Goal: Information Seeking & Learning: Check status

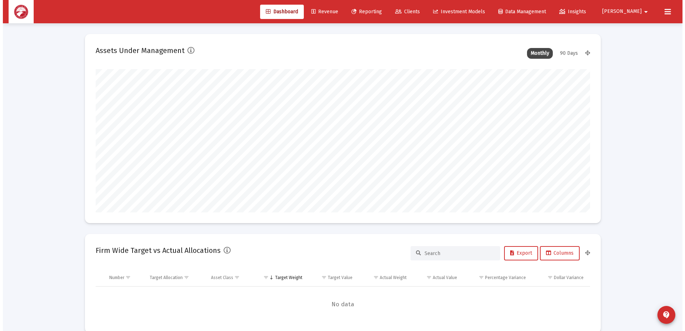
scroll to position [143, 266]
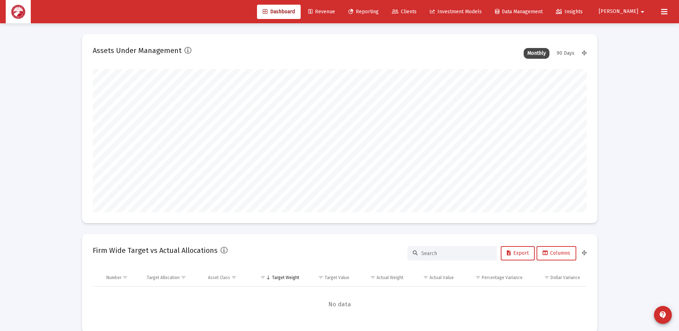
click at [417, 13] on span "Clients" at bounding box center [404, 12] width 25 height 6
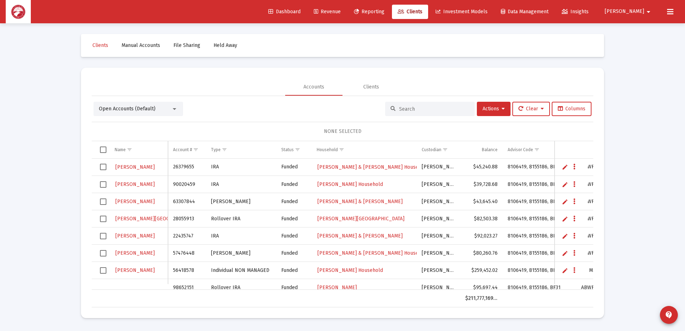
click at [404, 114] on div at bounding box center [430, 109] width 90 height 14
click at [405, 107] on input at bounding box center [434, 109] width 70 height 6
type input "[PERSON_NAME]"
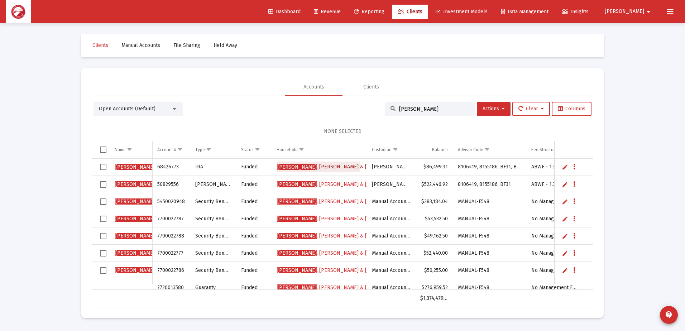
click at [313, 168] on span "[PERSON_NAME] & [PERSON_NAME]" at bounding box center [340, 167] width 127 height 6
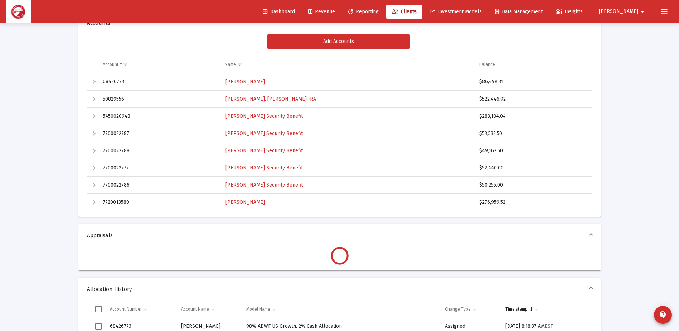
scroll to position [107, 0]
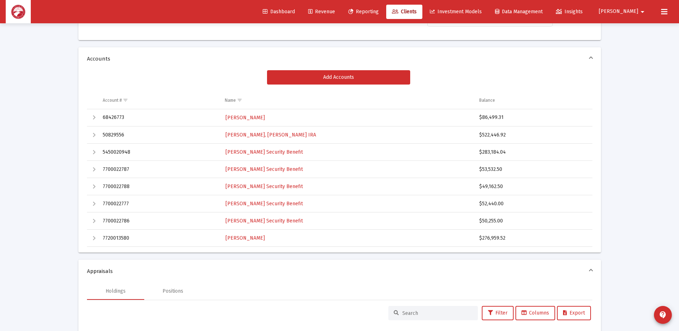
drag, startPoint x: 505, startPoint y: 117, endPoint x: 483, endPoint y: 117, distance: 22.6
click at [483, 117] on div "$86,499.31" at bounding box center [532, 117] width 106 height 7
copy div "86,499.31"
drag, startPoint x: 510, startPoint y: 135, endPoint x: 483, endPoint y: 139, distance: 27.9
click at [483, 139] on td "$522,446.92" at bounding box center [533, 134] width 118 height 17
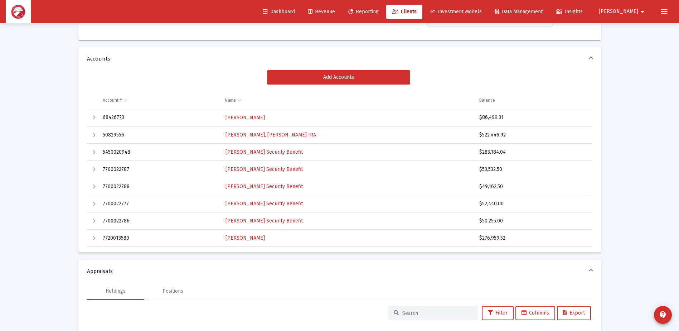
copy div "522,446.92"
click at [243, 116] on span "[PERSON_NAME]" at bounding box center [245, 118] width 39 height 6
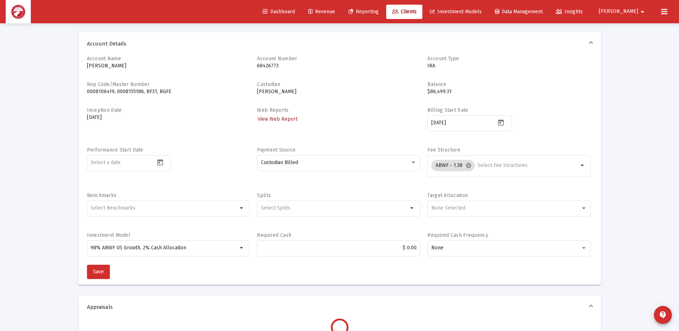
click at [277, 116] on span "View Web Report" at bounding box center [278, 119] width 40 height 6
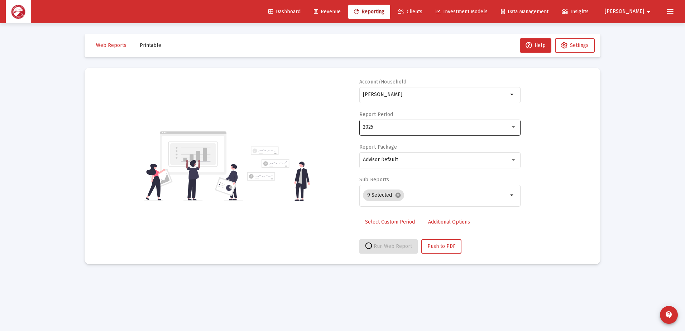
click at [438, 124] on div "2025" at bounding box center [440, 127] width 154 height 18
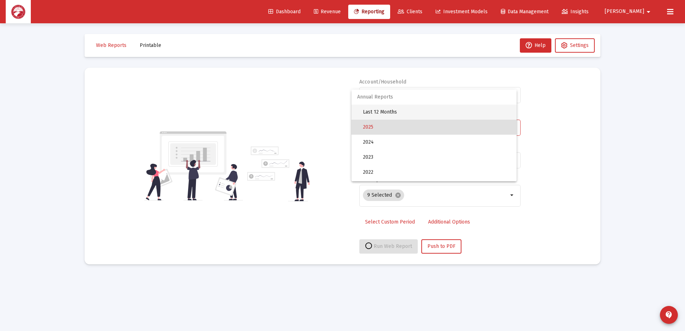
click at [425, 112] on span "Last 12 Months" at bounding box center [437, 112] width 148 height 15
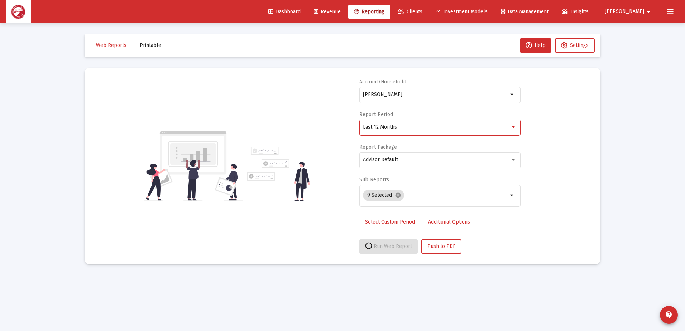
select select "View all"
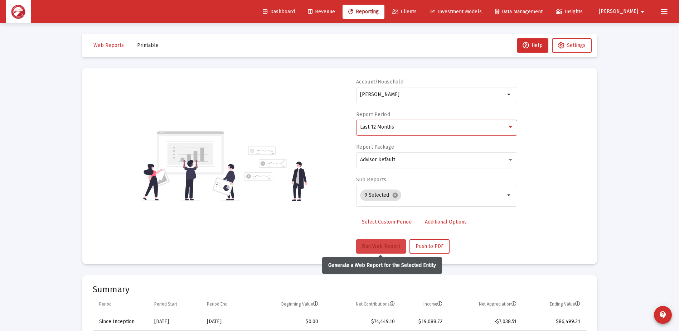
click at [366, 246] on span "Run Web Report" at bounding box center [381, 246] width 38 height 6
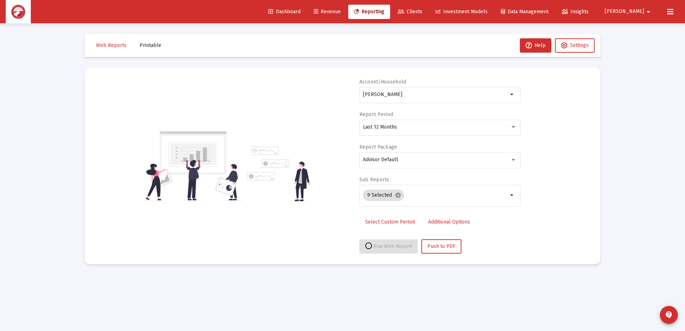
select select "View all"
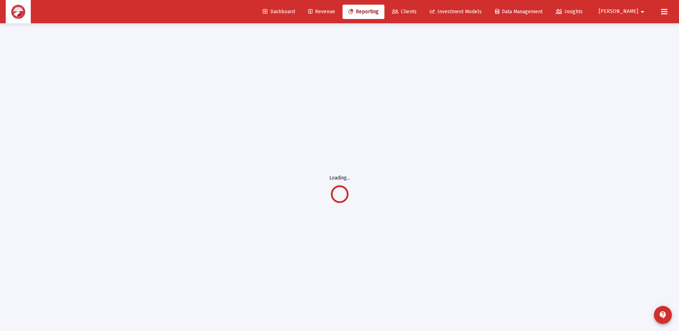
scroll to position [23, 0]
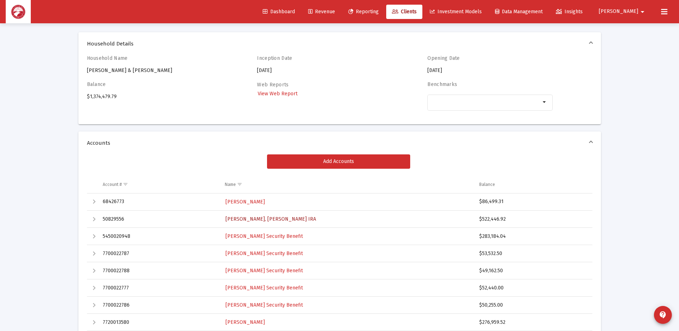
click at [269, 216] on span "[PERSON_NAME], [PERSON_NAME] IRA" at bounding box center [271, 219] width 91 height 6
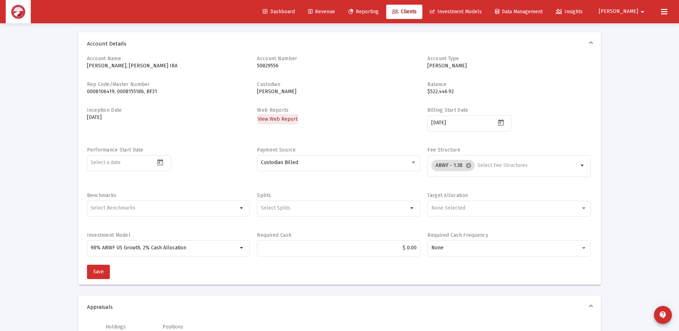
click at [282, 119] on span "View Web Report" at bounding box center [278, 119] width 40 height 6
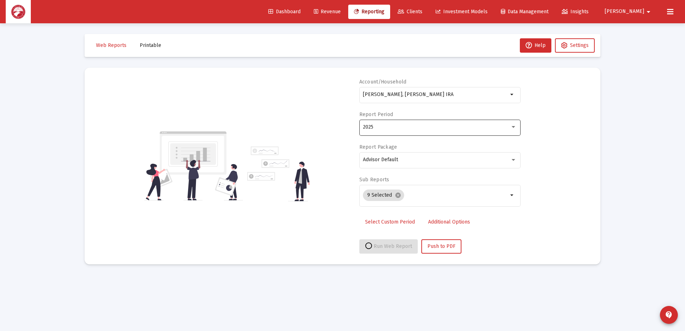
click at [394, 124] on div "2025" at bounding box center [440, 127] width 154 height 18
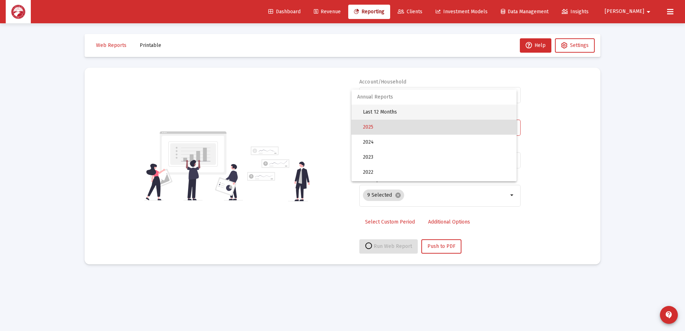
click at [399, 111] on span "Last 12 Months" at bounding box center [437, 112] width 148 height 15
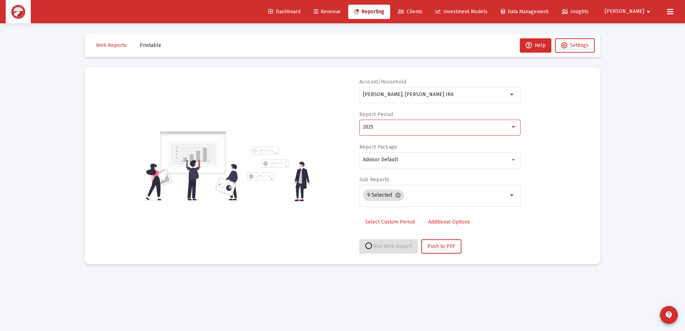
select select "View all"
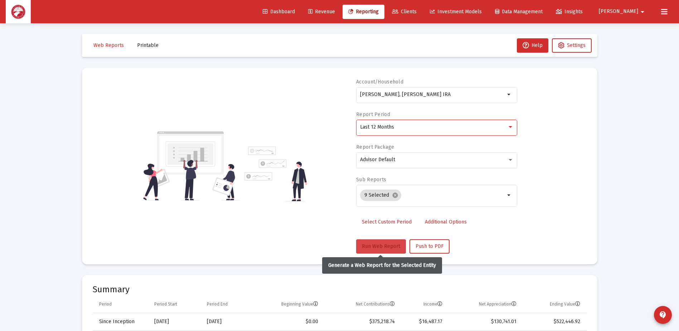
click at [381, 242] on button "Run Web Report" at bounding box center [381, 246] width 50 height 14
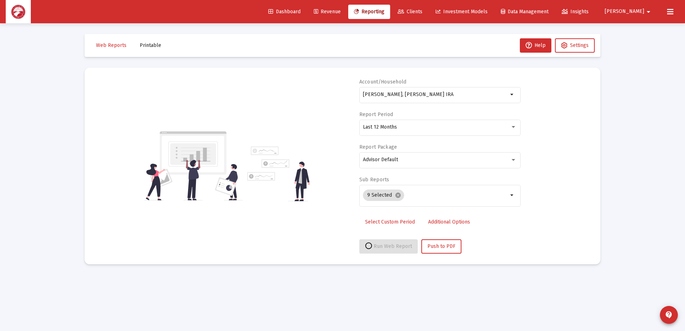
select select "View all"
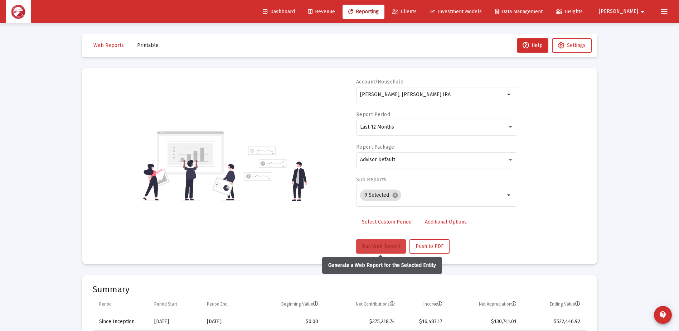
click at [369, 250] on button "Run Web Report" at bounding box center [381, 246] width 50 height 14
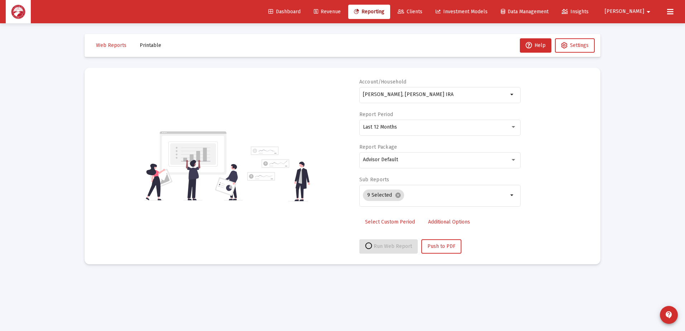
select select "View all"
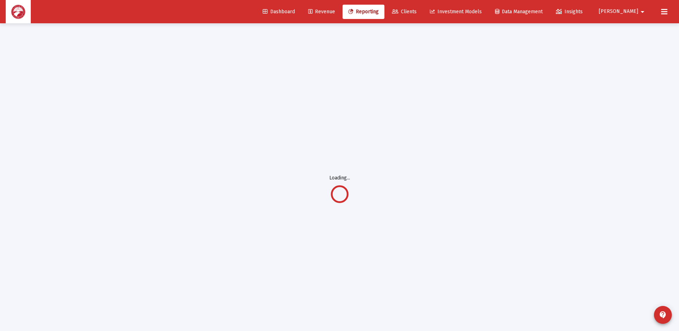
scroll to position [23, 0]
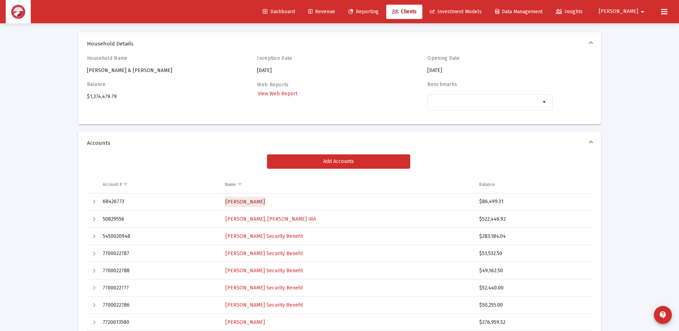
click at [247, 205] on link "[PERSON_NAME]" at bounding box center [245, 202] width 41 height 10
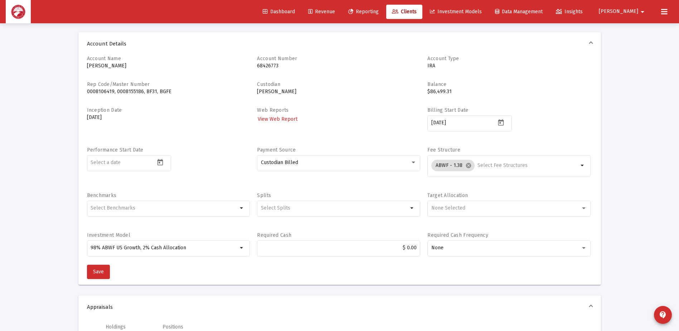
click at [279, 108] on label "Web Reports" at bounding box center [273, 110] width 32 height 6
click at [273, 127] on div "Web Reports View Web Report" at bounding box center [338, 123] width 163 height 33
click at [273, 122] on link "View Web Report" at bounding box center [277, 119] width 41 height 10
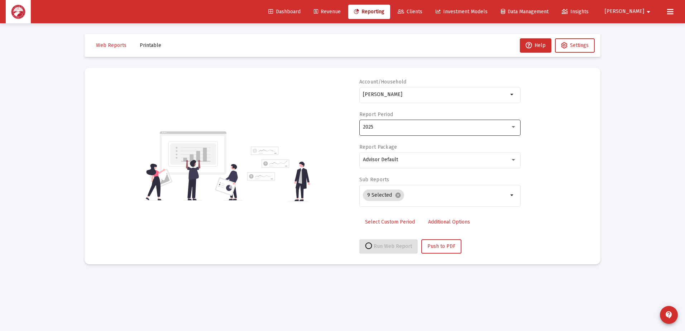
click at [380, 129] on div "2025" at bounding box center [436, 127] width 147 height 6
select select "View all"
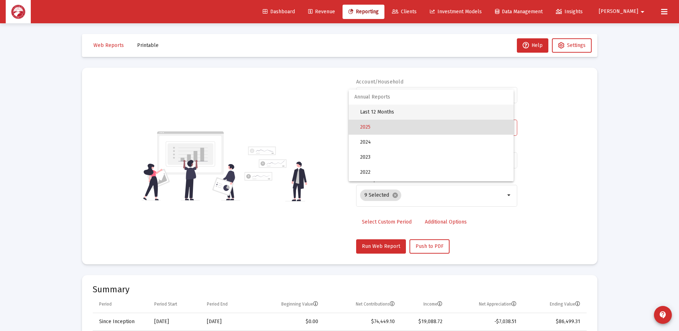
click at [385, 112] on span "Last 12 Months" at bounding box center [434, 112] width 148 height 15
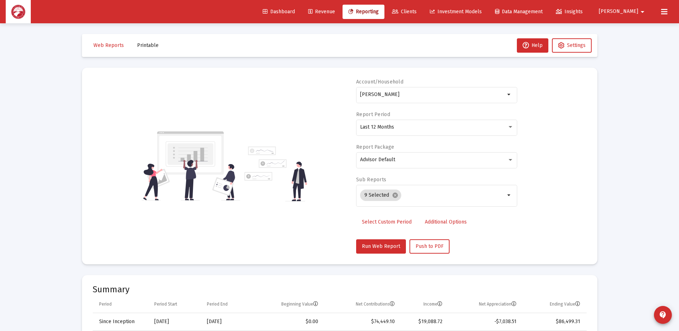
click at [373, 238] on div "Account/[PERSON_NAME] arrow_drop_down Report Period Last 12 Months Report Packa…" at bounding box center [436, 165] width 161 height 175
click at [373, 247] on span "Run Web Report" at bounding box center [381, 246] width 38 height 6
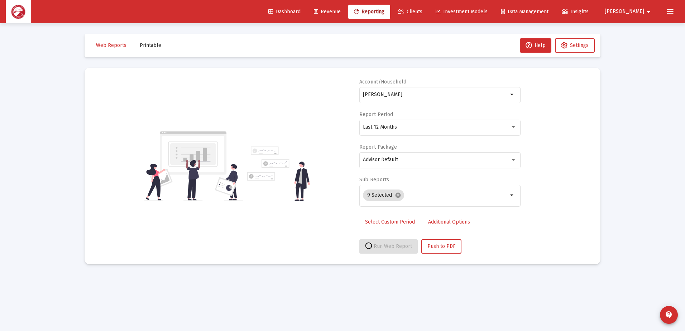
select select "View all"
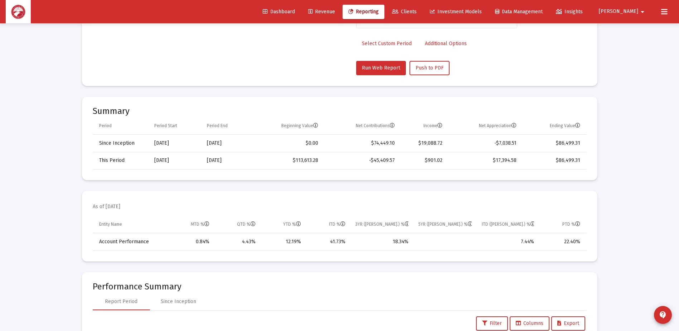
scroll to position [179, 0]
